Goal: Transaction & Acquisition: Purchase product/service

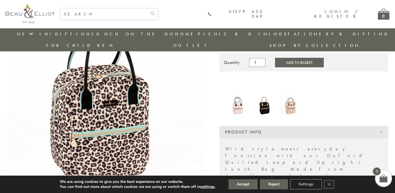
click at [347, 14] on link "Login / Register" at bounding box center [336, 14] width 44 height 10
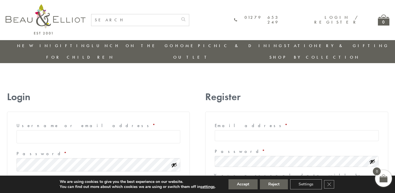
click at [224, 130] on input "Email address * Required" at bounding box center [297, 135] width 164 height 11
type input "shirley@goddards.org.uk"
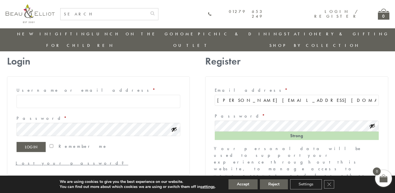
scroll to position [37, 0]
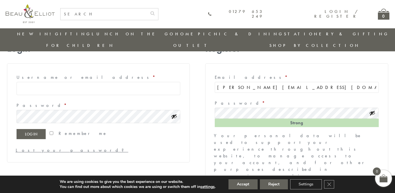
click at [227, 185] on button "Register" at bounding box center [231, 190] width 32 height 10
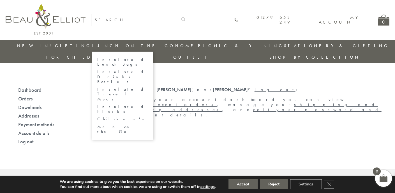
click at [112, 59] on link "Insulated Lunch Bags" at bounding box center [122, 62] width 50 height 10
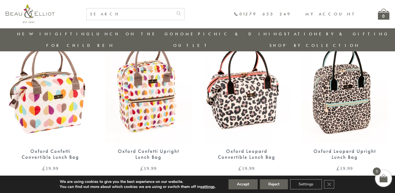
scroll to position [229, 0]
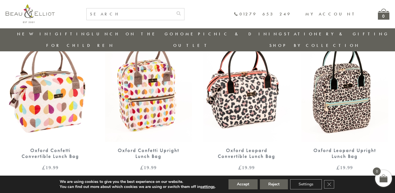
click at [343, 147] on div "Oxford Leopard Upright Lunch Bag" at bounding box center [344, 152] width 67 height 11
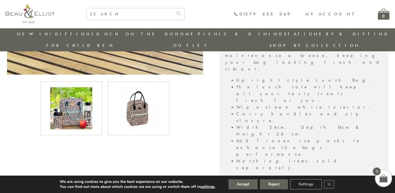
scroll to position [264, 0]
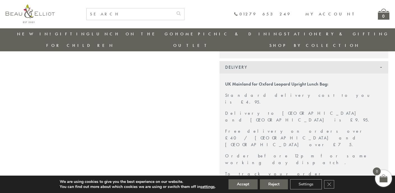
scroll to position [434, 0]
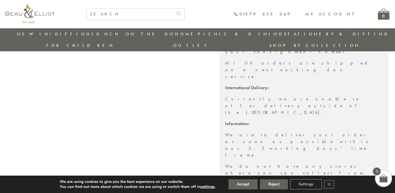
scroll to position [563, 0]
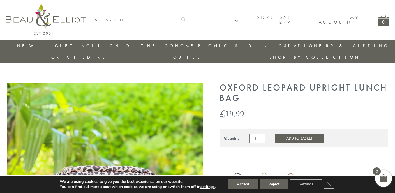
scroll to position [0, 0]
click at [296, 133] on button "Add to Basket" at bounding box center [299, 138] width 49 height 10
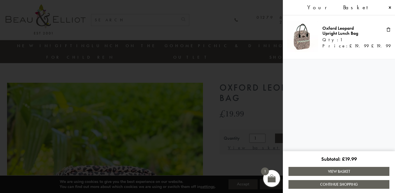
scroll to position [0, 0]
click at [344, 172] on link "View Basket" at bounding box center [338, 171] width 101 height 9
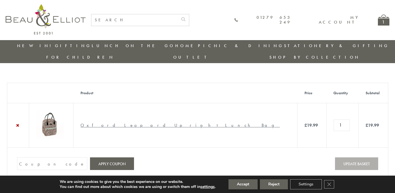
click at [210, 54] on link "Outlet" at bounding box center [191, 57] width 37 height 6
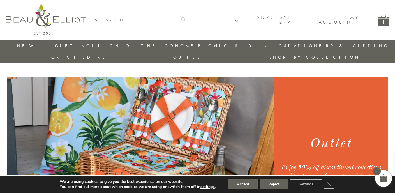
scroll to position [0, 0]
click at [284, 45] on link "Stationery & Gifting" at bounding box center [336, 46] width 105 height 6
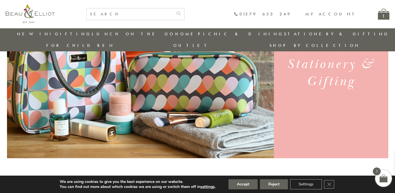
scroll to position [48, 0]
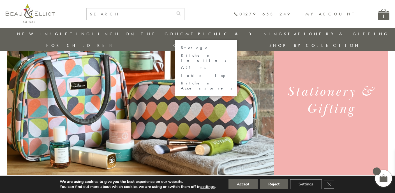
click at [175, 34] on link "Home" at bounding box center [186, 34] width 22 height 6
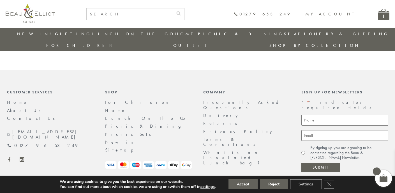
scroll to position [696, 0]
click at [32, 36] on link "New in!" at bounding box center [36, 34] width 38 height 6
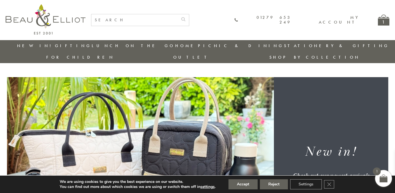
click at [384, 21] on div "1" at bounding box center [383, 20] width 11 height 11
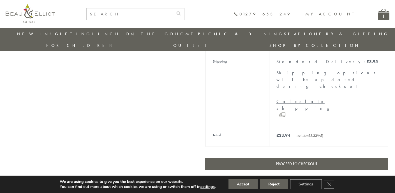
scroll to position [191, 0]
